Goal: Download file/media

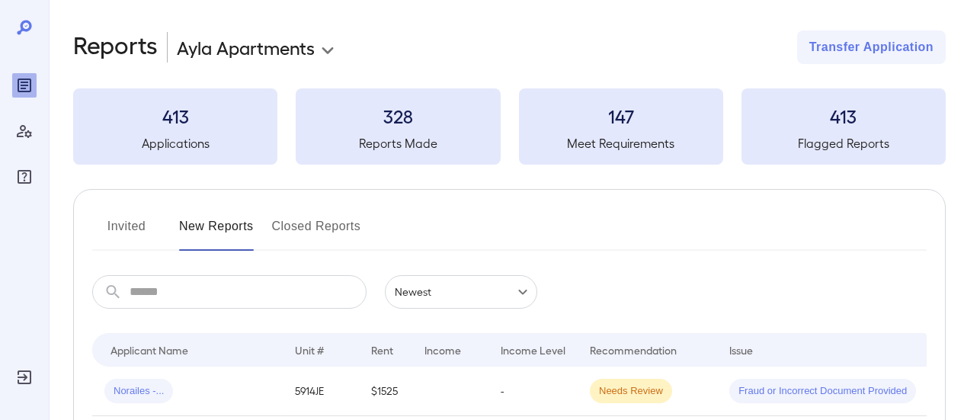
scroll to position [152, 0]
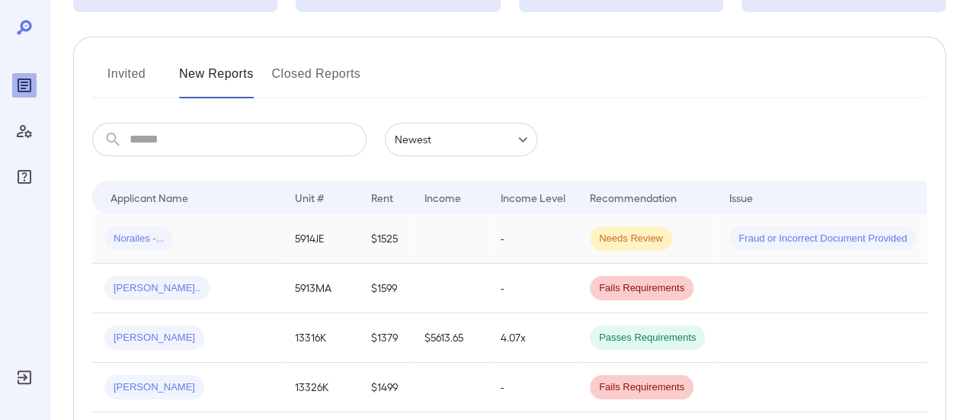
click at [244, 239] on div "Norailes -..." at bounding box center [187, 238] width 166 height 24
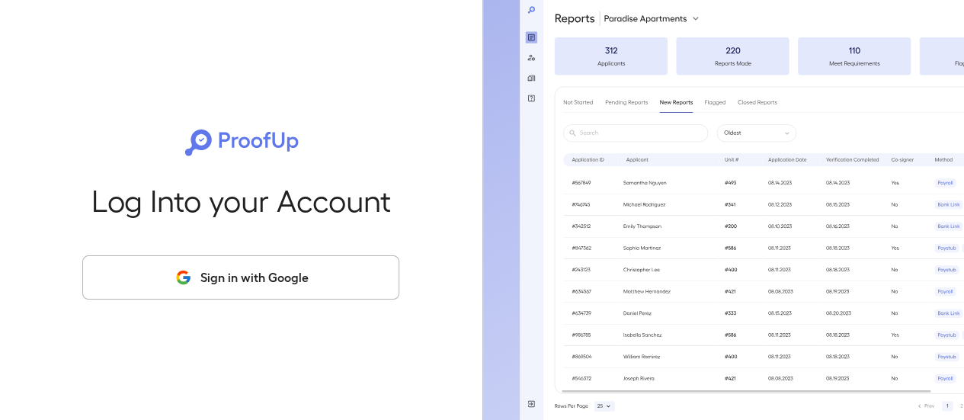
click at [290, 268] on button "Sign in with Google" at bounding box center [240, 277] width 317 height 44
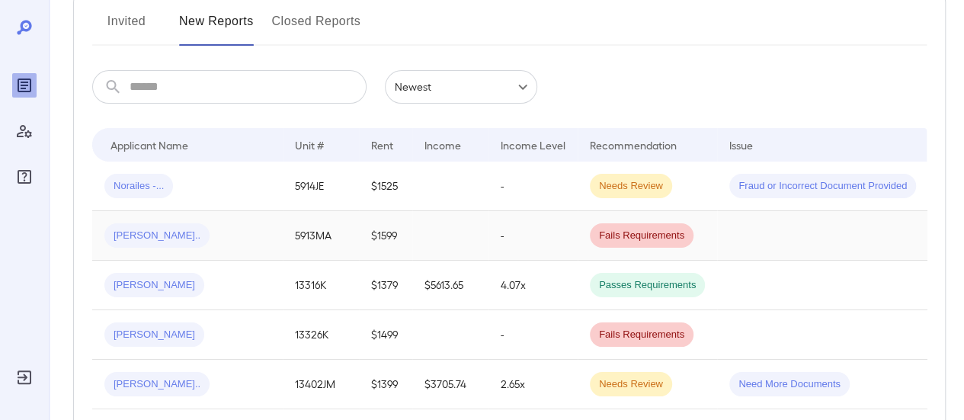
scroll to position [229, 0]
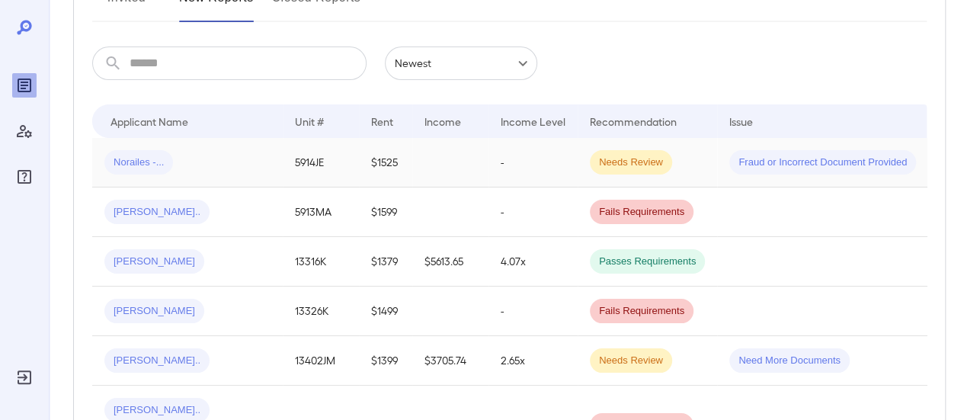
click at [218, 163] on div "Norailes -..." at bounding box center [187, 162] width 166 height 24
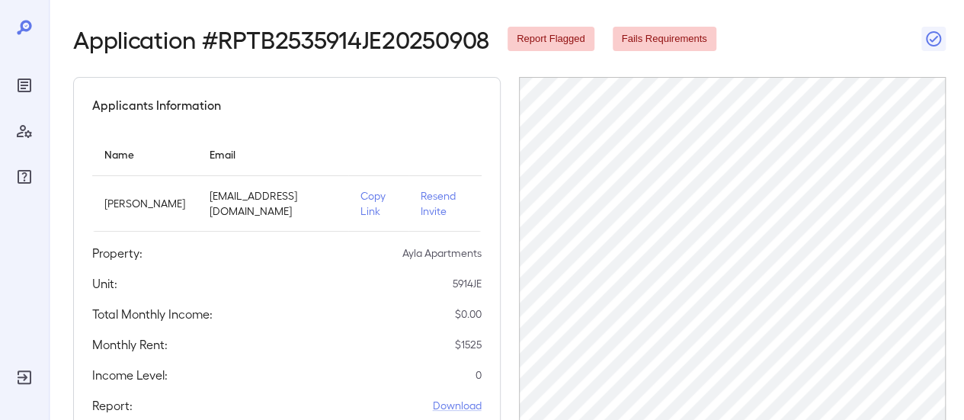
scroll to position [59, 0]
click at [421, 194] on p "Resend Invite" at bounding box center [445, 204] width 49 height 30
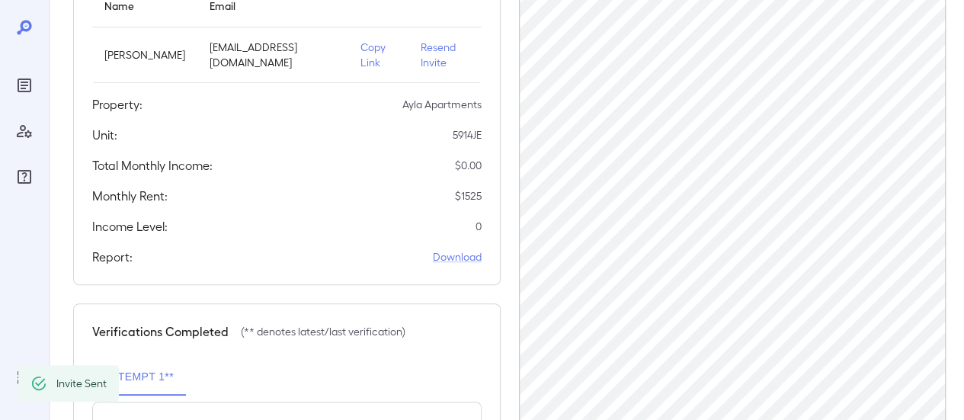
scroll to position [212, 0]
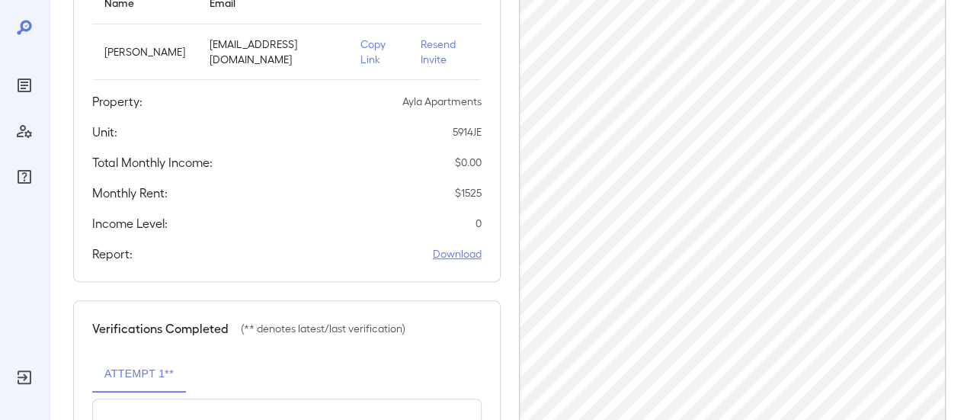
click at [463, 254] on link "Download" at bounding box center [457, 253] width 49 height 15
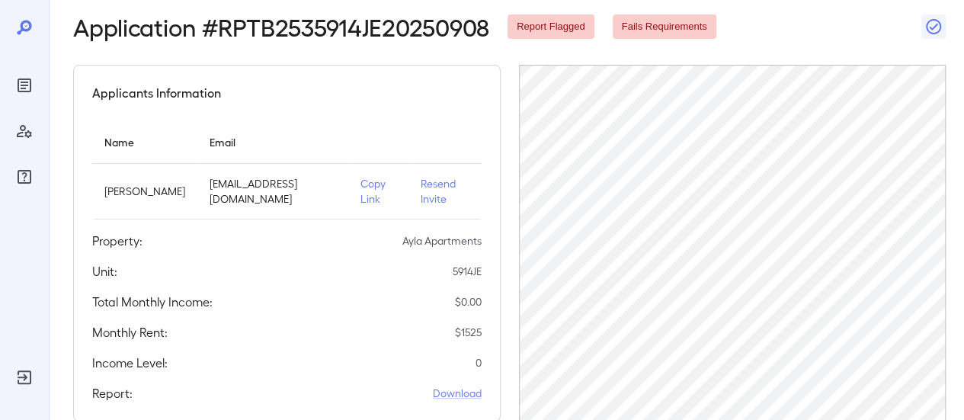
scroll to position [0, 0]
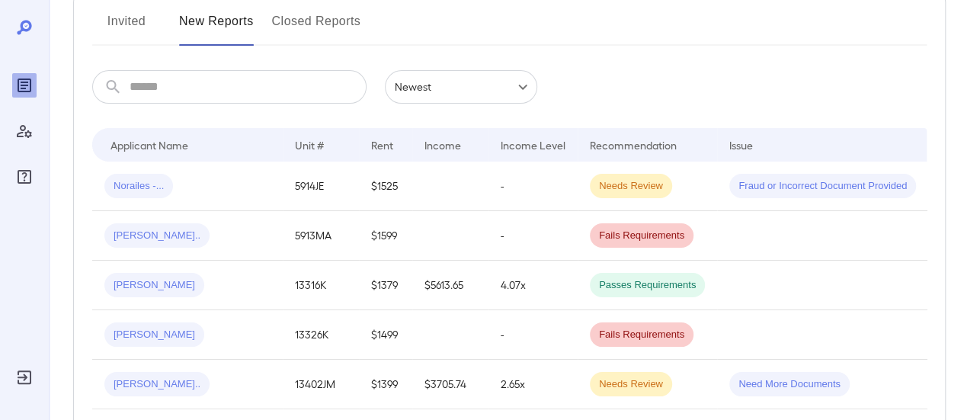
scroll to position [229, 0]
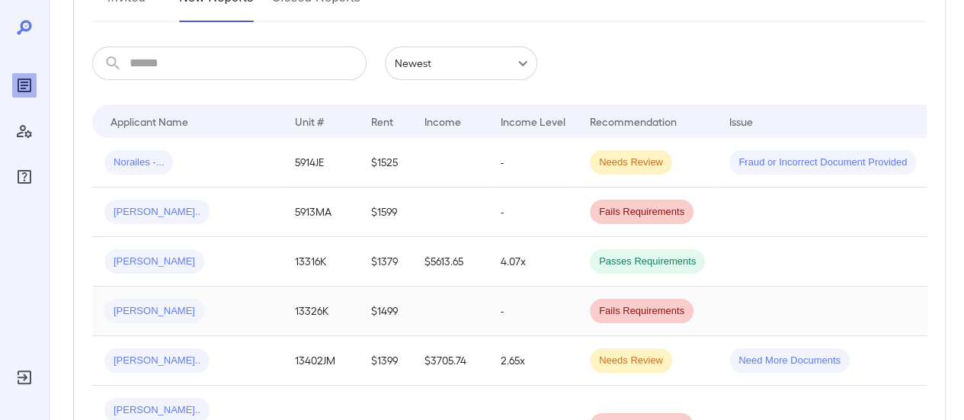
click at [459, 310] on td at bounding box center [450, 311] width 76 height 50
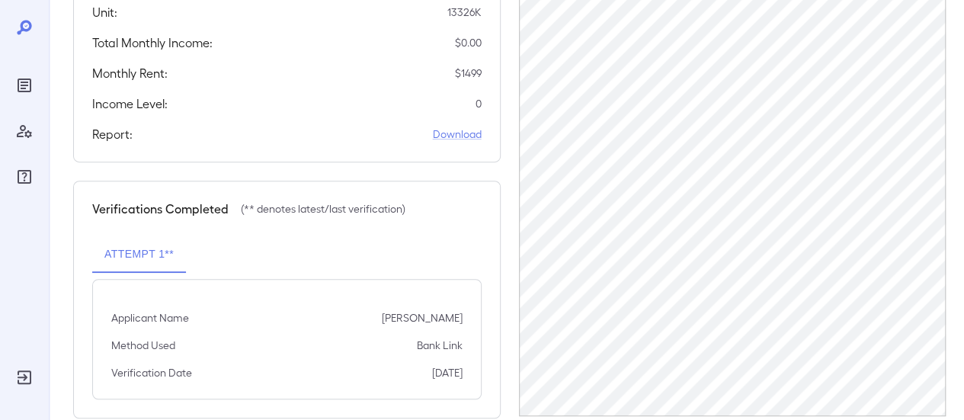
scroll to position [358, 0]
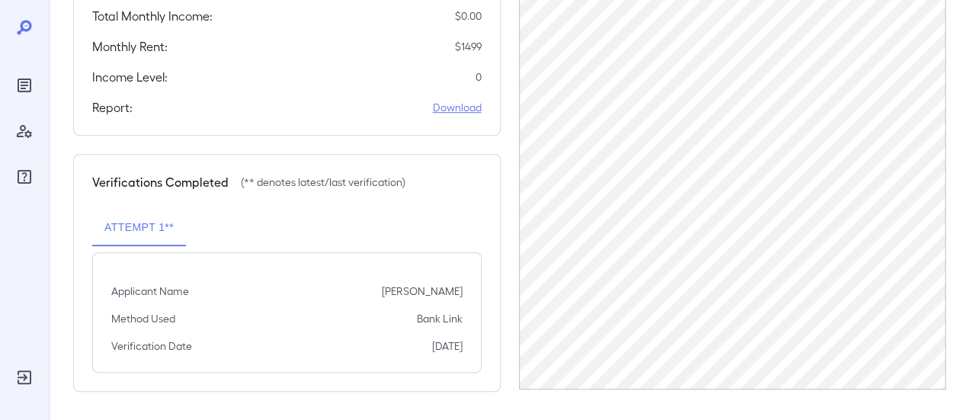
click at [466, 108] on link "Download" at bounding box center [457, 107] width 49 height 15
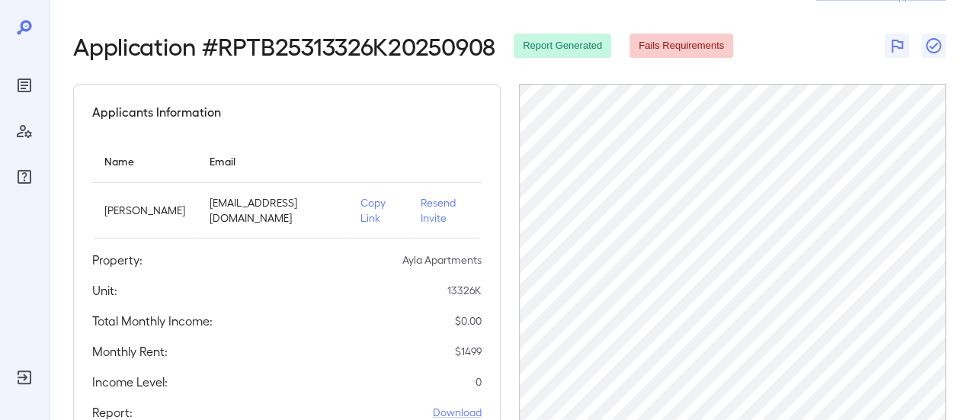
scroll to position [0, 0]
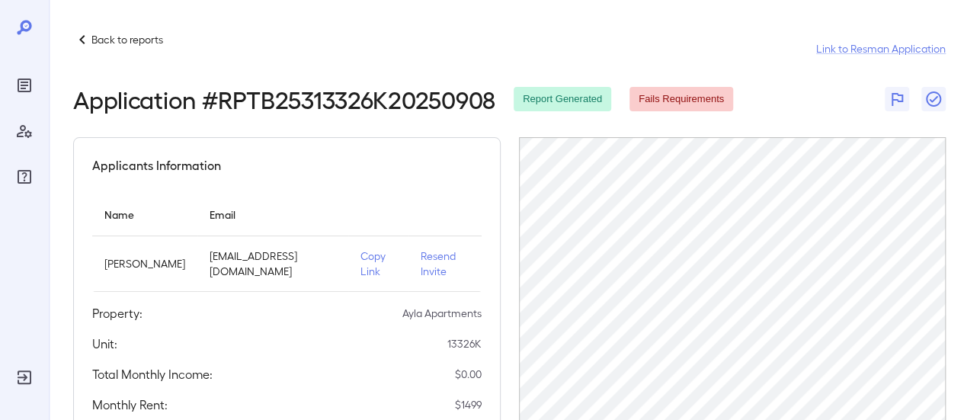
scroll to position [229, 0]
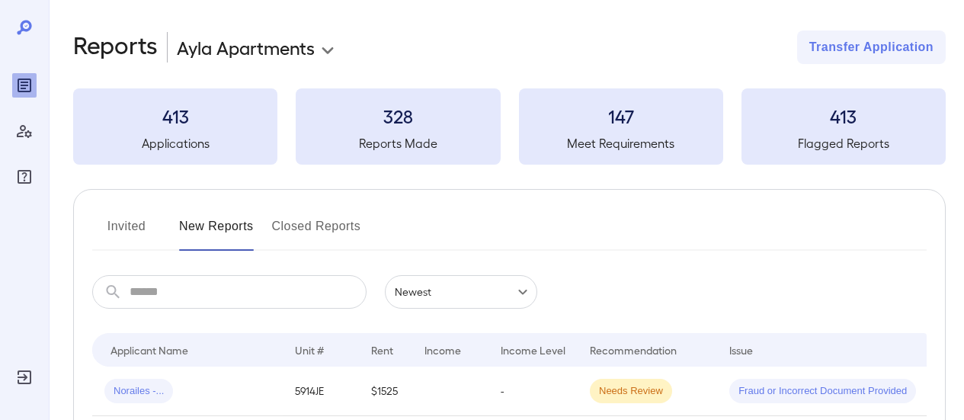
scroll to position [223, 0]
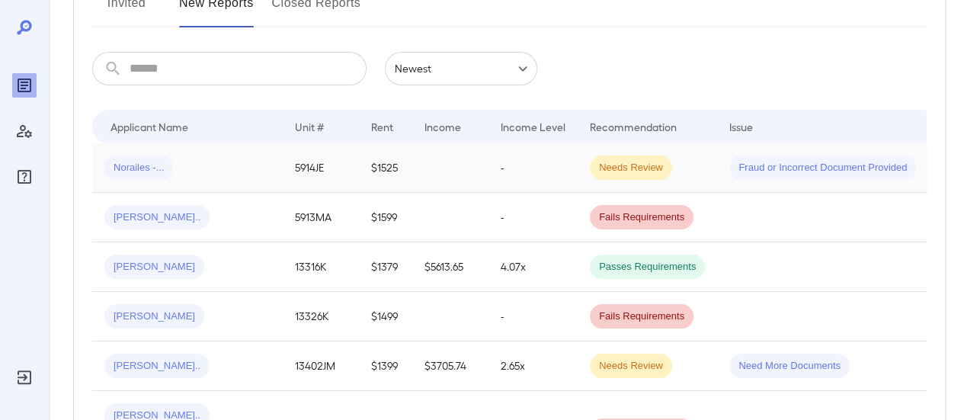
click at [222, 170] on div "Norailes -..." at bounding box center [187, 167] width 166 height 24
